Goal: Information Seeking & Learning: Learn about a topic

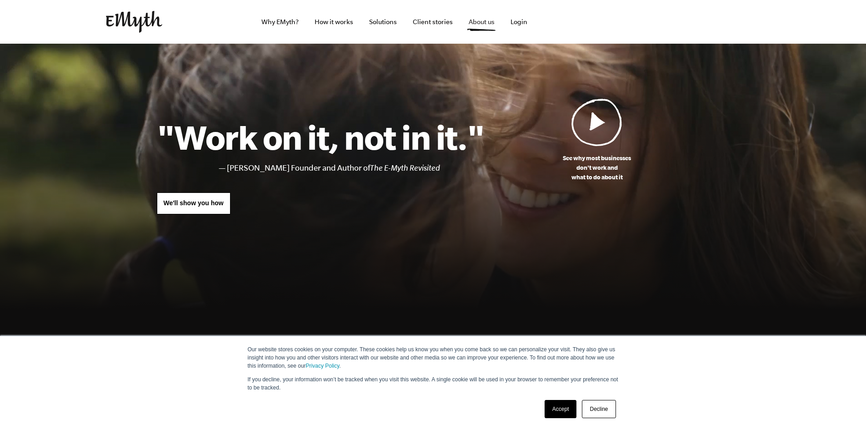
click at [475, 24] on link "About us" at bounding box center [482, 22] width 40 height 44
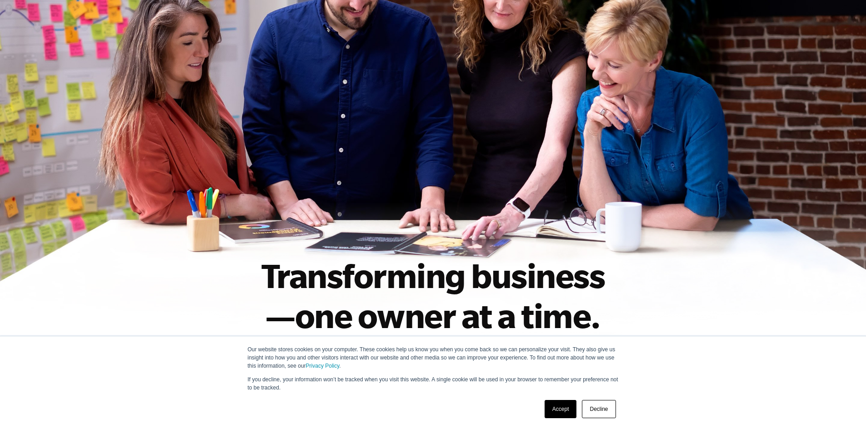
click at [604, 402] on link "Decline" at bounding box center [599, 409] width 34 height 18
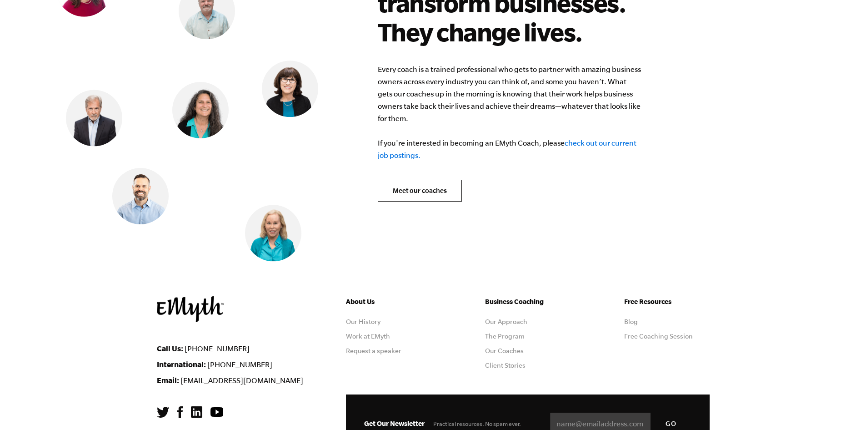
scroll to position [3682, 0]
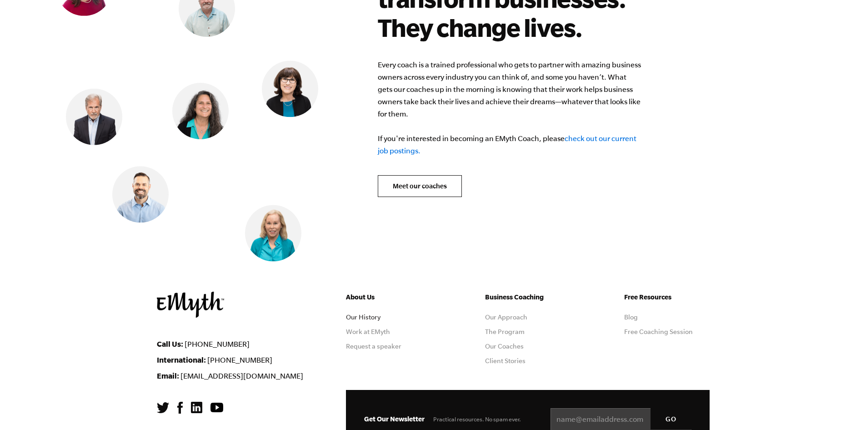
click at [356, 313] on link "Our History" at bounding box center [363, 316] width 35 height 7
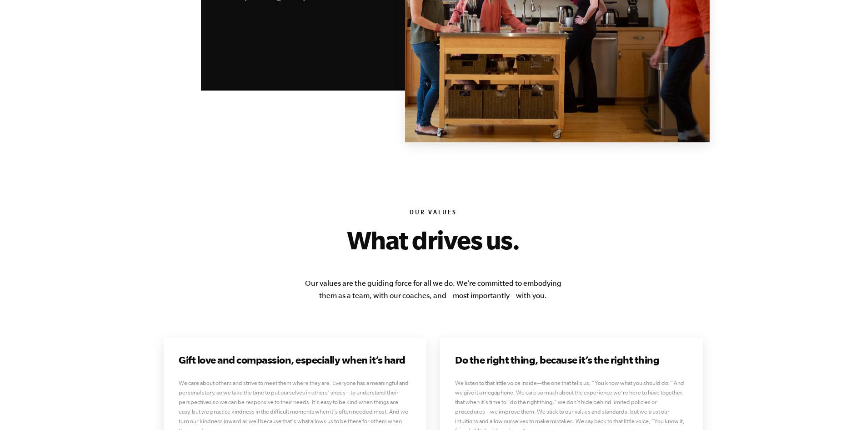
scroll to position [2137, 0]
